Goal: Task Accomplishment & Management: Use online tool/utility

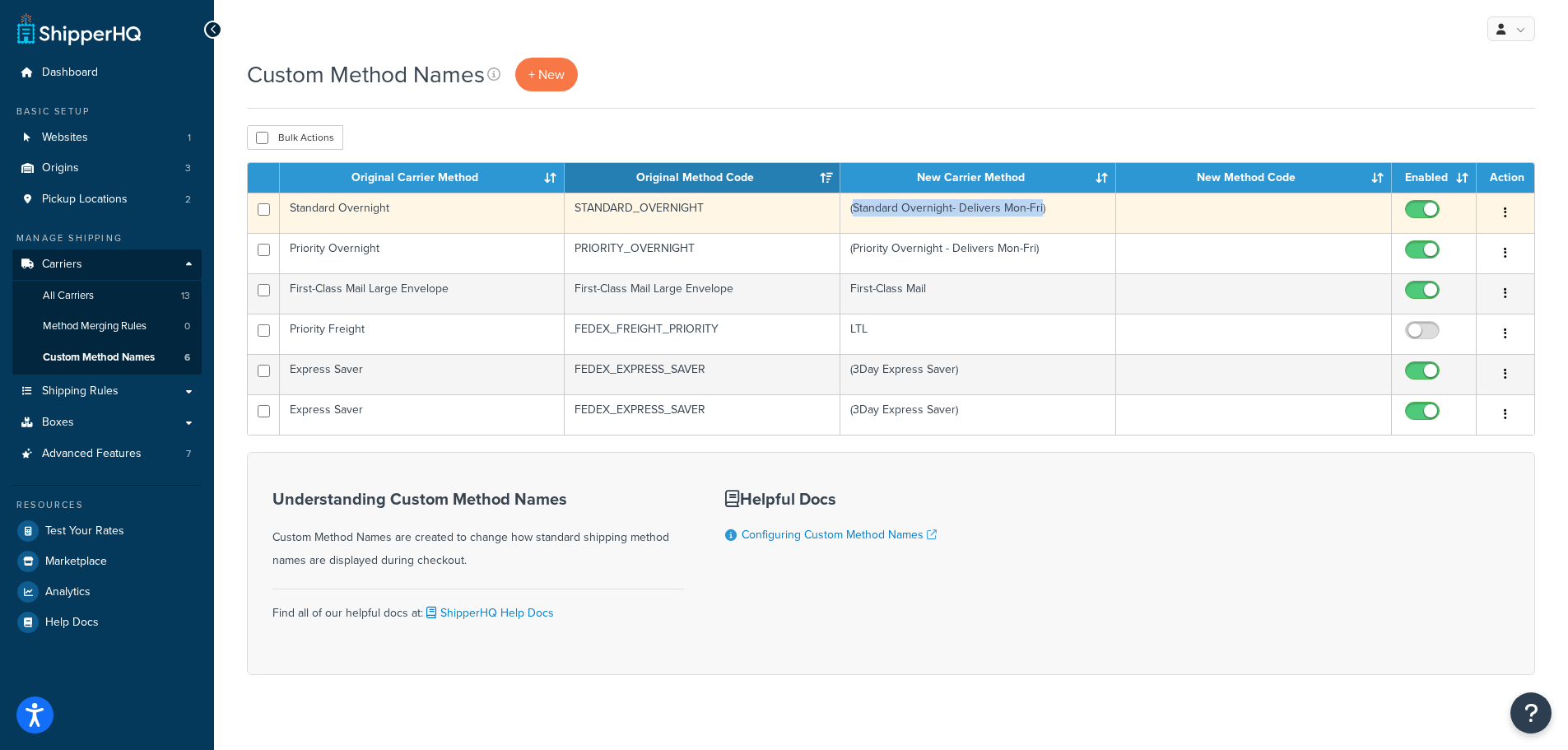
drag, startPoint x: 852, startPoint y: 214, endPoint x: 1042, endPoint y: 219, distance: 190.1
click at [1042, 219] on td "(Standard Overnight- Delivers Mon-Fri)" at bounding box center [978, 213] width 275 height 40
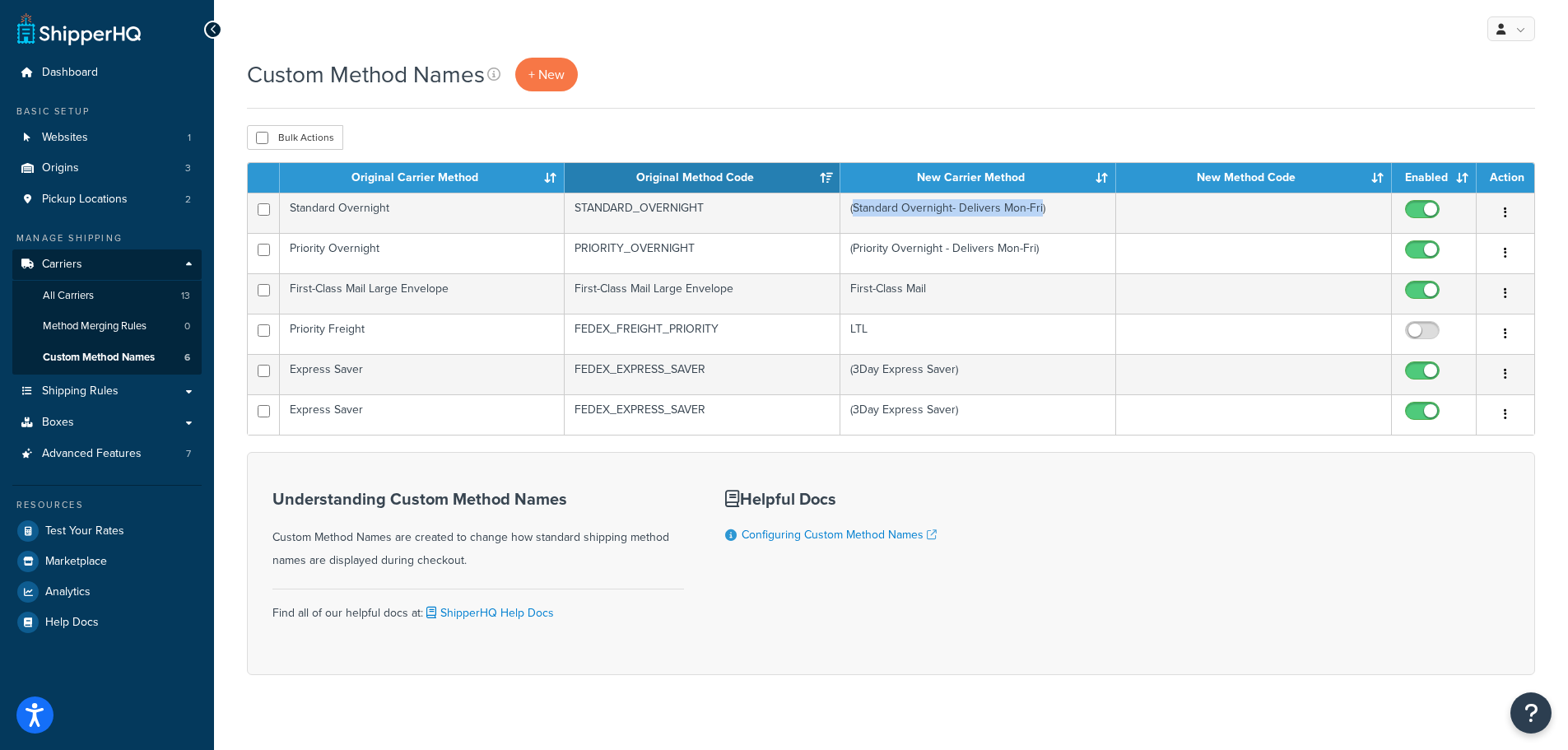
copy td "Standard Overnight- Delivers Mon-Fri"
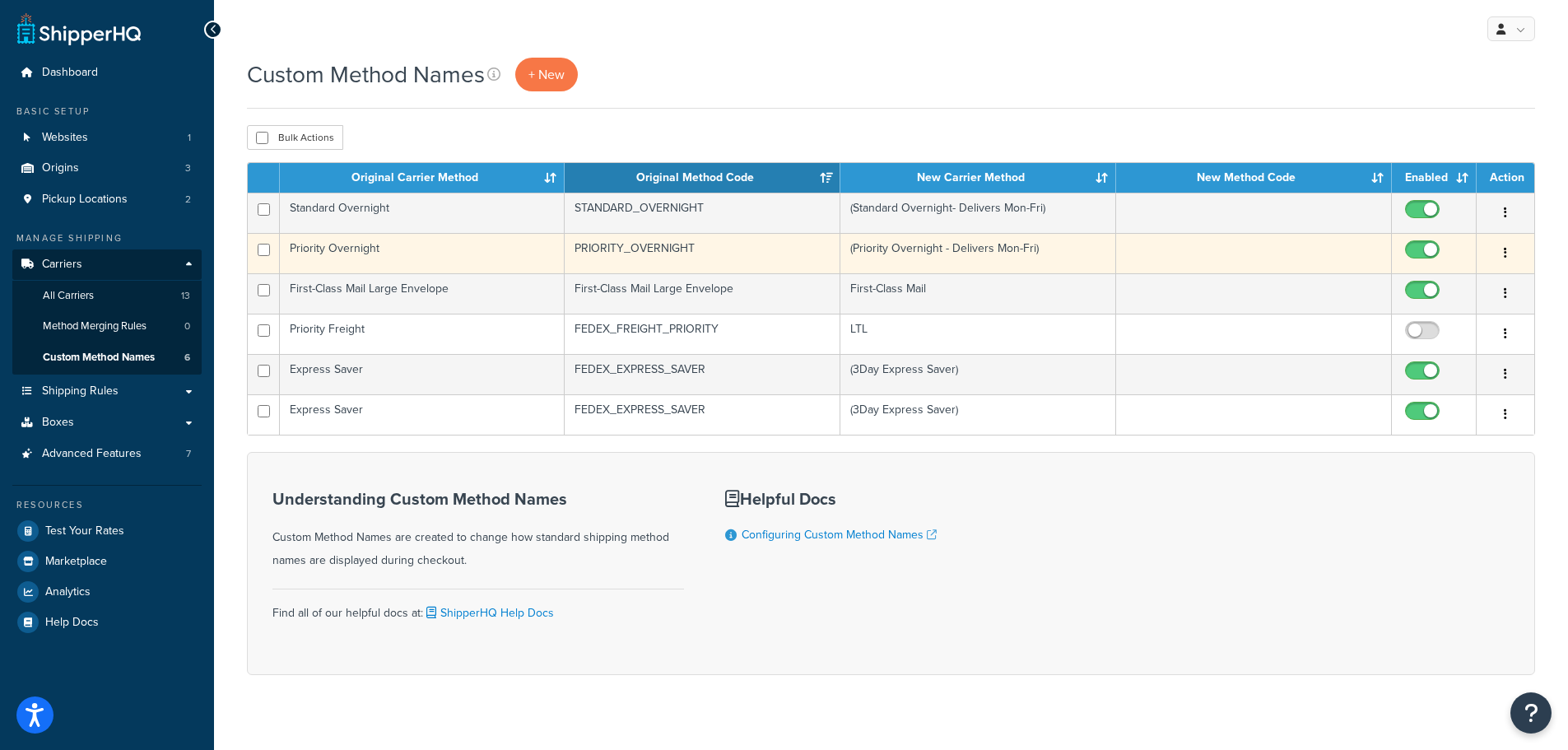
click at [855, 246] on td "(Priority Overnight - Delivers Mon-Fri)" at bounding box center [978, 253] width 275 height 40
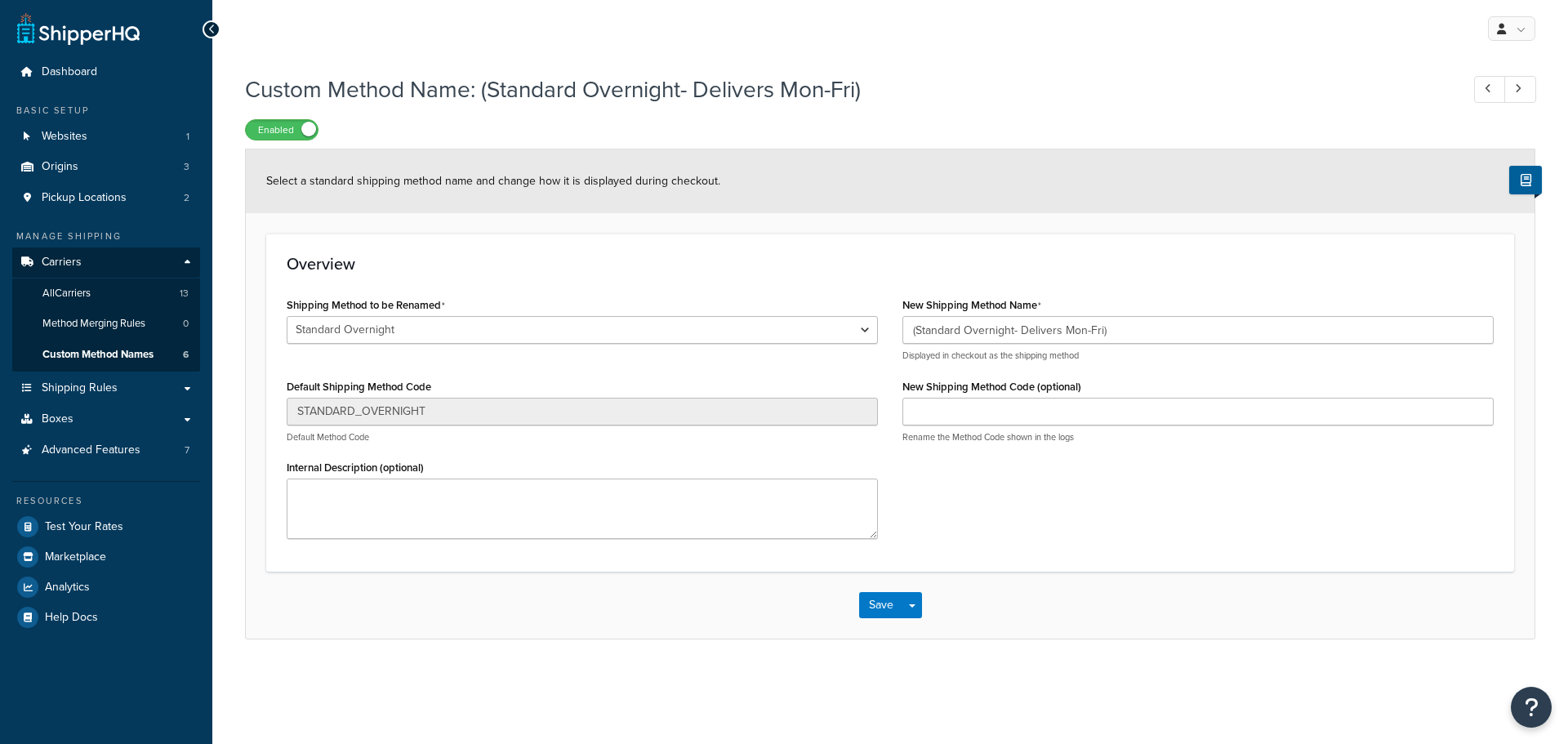
select select "528088"
select select "525689"
drag, startPoint x: 1189, startPoint y: 331, endPoint x: 660, endPoint y: 278, distance: 531.6
click at [660, 278] on div "Overview Shipping Method to be Renamed Express Worldwide Ground 2nd Day Home De…" at bounding box center [890, 402] width 1248 height 338
click at [883, 604] on button "Save" at bounding box center [880, 605] width 44 height 26
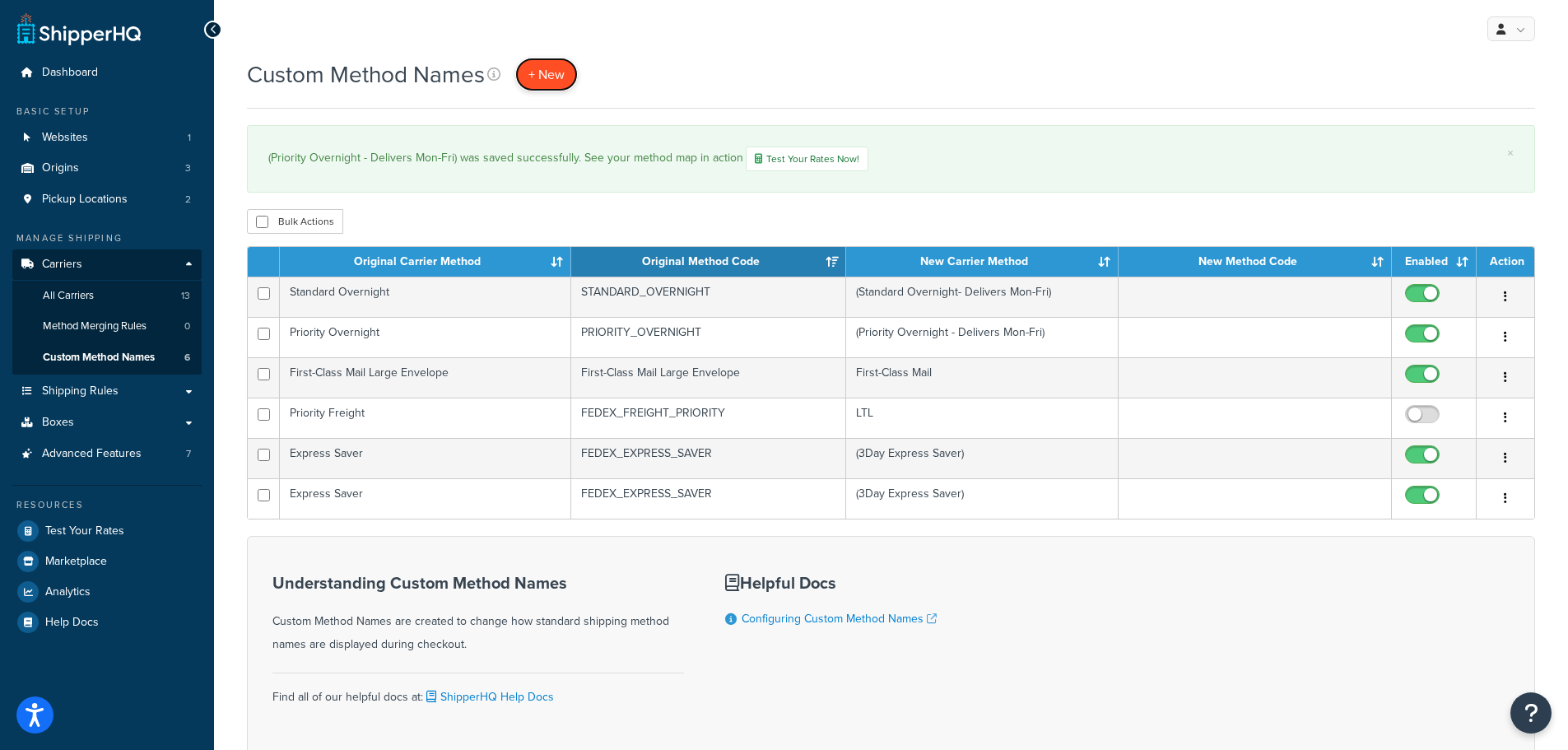
click at [553, 85] on link "+ New" at bounding box center [547, 75] width 63 height 33
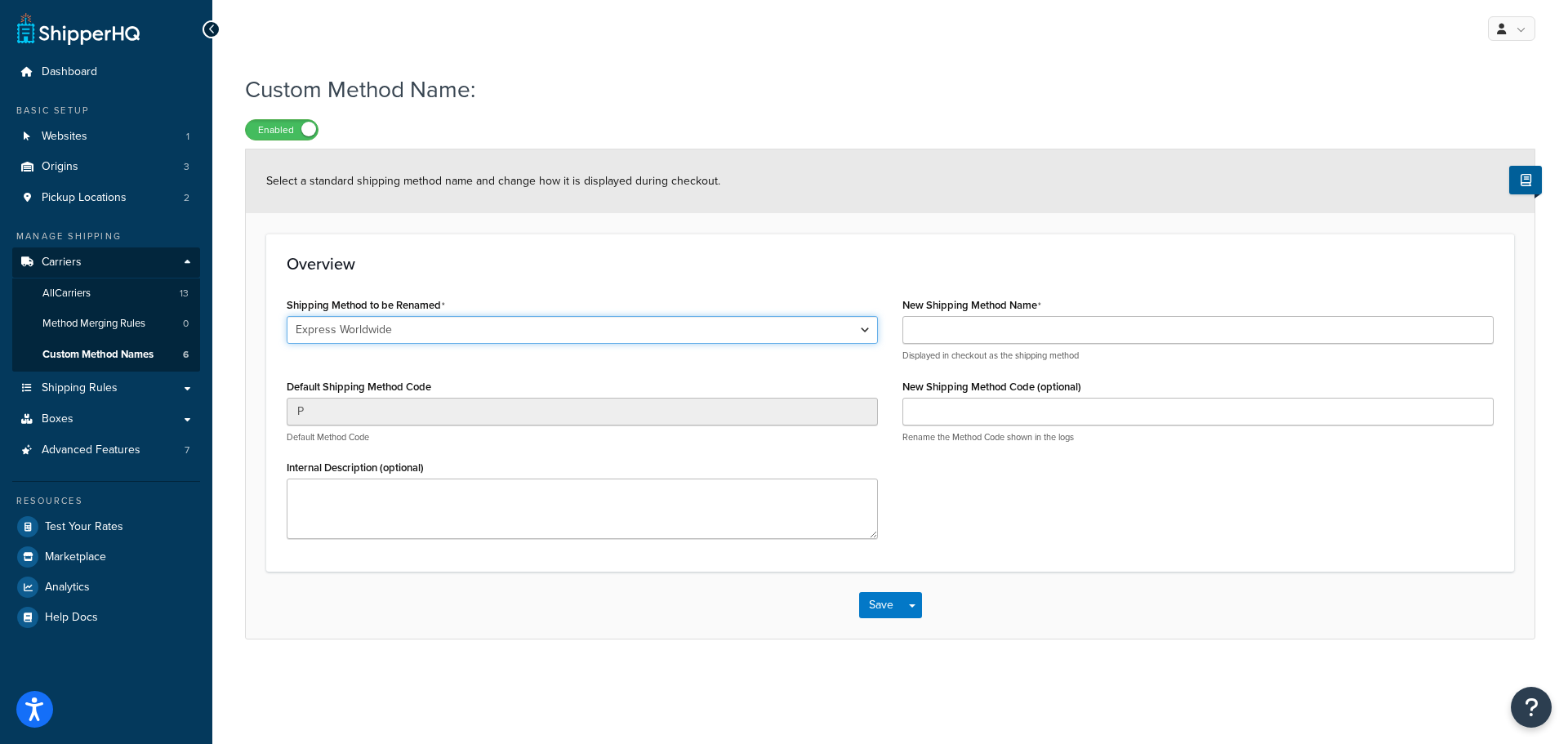
click at [508, 324] on select "Express Worldwide Ground 2nd Day Home Delivery First Overnight Priority Overnig…" at bounding box center [583, 330] width 591 height 27
select select "525686"
click at [287, 317] on select "Express Worldwide Ground 2nd Day Home Delivery First Overnight Priority Overnig…" at bounding box center [583, 330] width 591 height 27
type input "FEDEX_2_DAY"
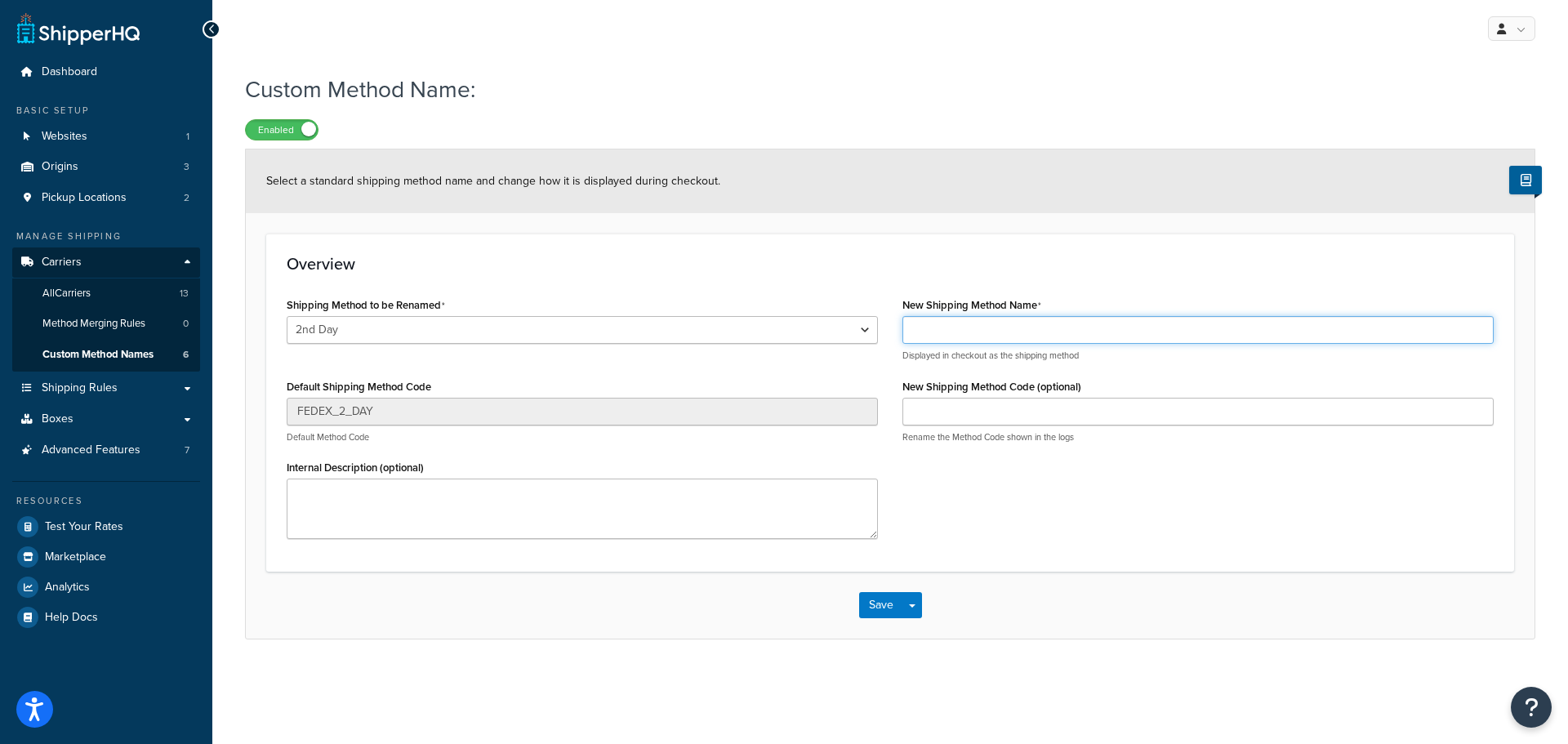
click at [1033, 335] on input "New Shipping Method Name" at bounding box center [1198, 330] width 591 height 27
click at [1039, 337] on input "(" at bounding box center [1198, 330] width 591 height 27
paste input "FedEx (2nd Day)"
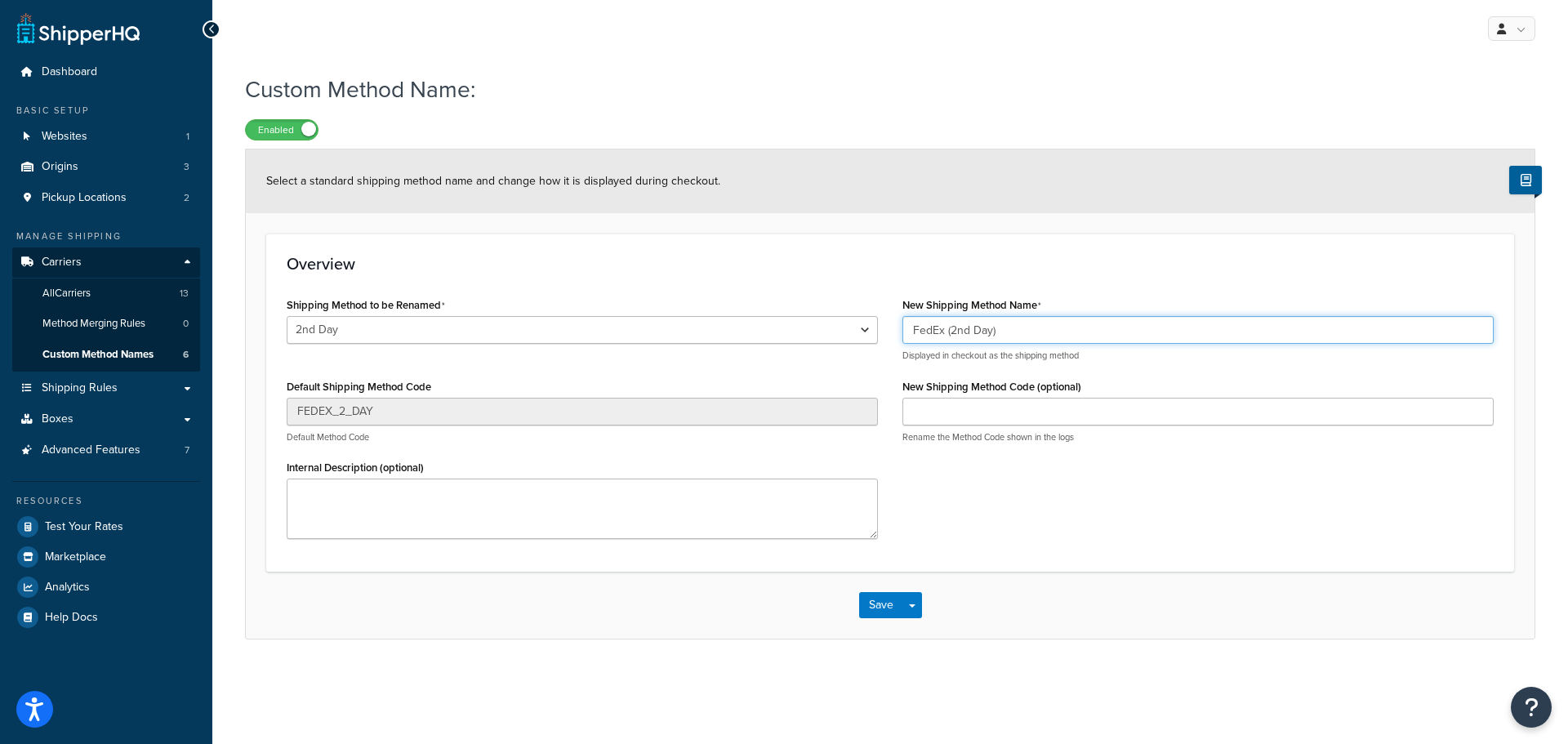
click at [945, 329] on input "FedEx (2nd Day)" at bounding box center [1198, 330] width 591 height 27
click at [958, 327] on input "(2nd Day)" at bounding box center [1198, 330] width 591 height 27
type input "(2nd Day - Delivers Mon-Fri)"
click at [1099, 477] on div "Shipping Method to be Renamed Express Worldwide Ground 2nd Day Home Delivery Fi…" at bounding box center [890, 422] width 1231 height 258
drag, startPoint x: 1058, startPoint y: 330, endPoint x: 813, endPoint y: 305, distance: 246.3
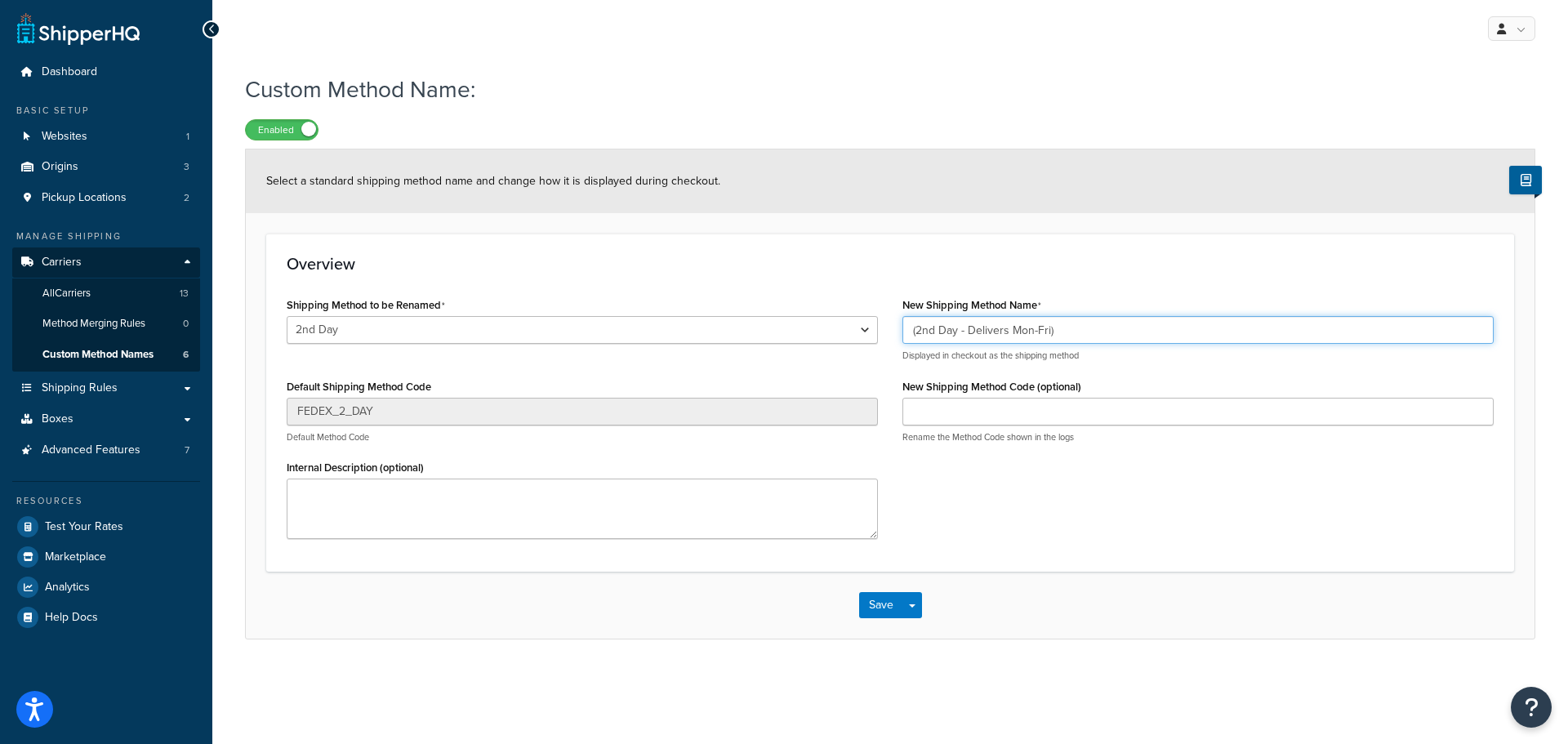
click at [813, 305] on div "Shipping Method to be Renamed Express Worldwide Ground 2nd Day Home Delivery Fi…" at bounding box center [890, 422] width 1231 height 258
click at [873, 602] on button "Save" at bounding box center [880, 605] width 44 height 26
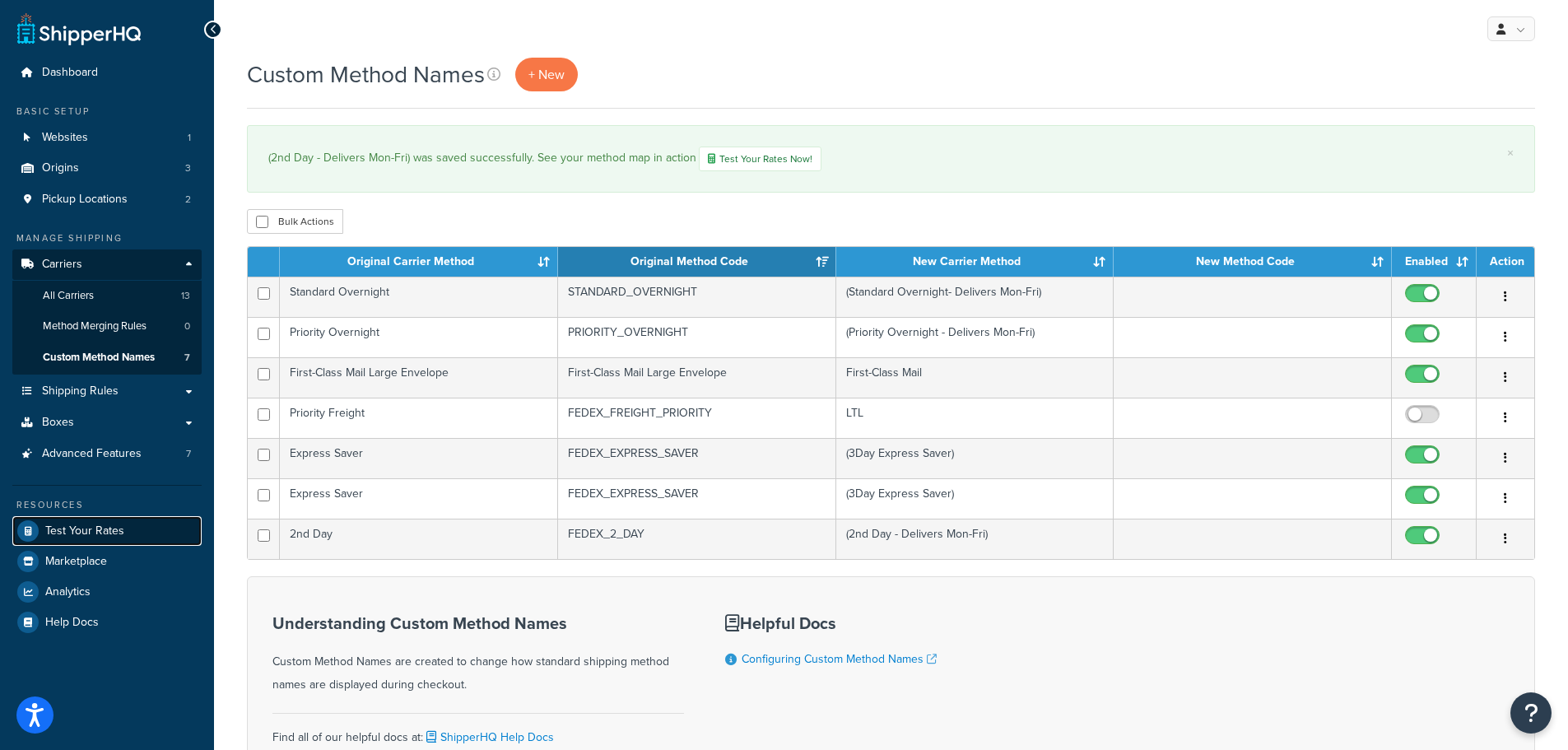
click at [111, 533] on span "Test Your Rates" at bounding box center [85, 531] width 79 height 14
